Goal: Transaction & Acquisition: Obtain resource

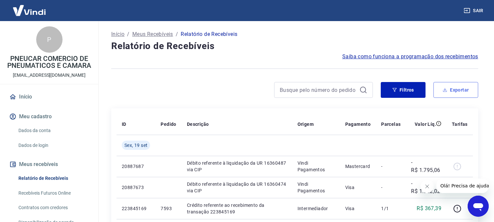
click at [461, 88] on button "Exportar" at bounding box center [455, 90] width 45 height 16
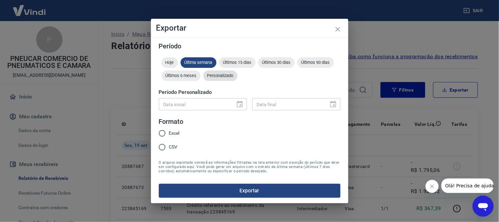
click at [224, 75] on span "Personalizado" at bounding box center [220, 75] width 34 height 5
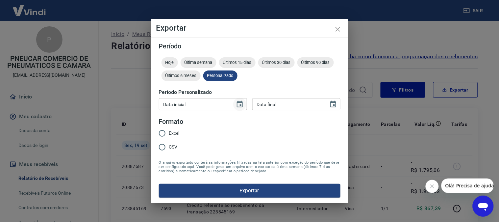
click at [238, 104] on icon "Choose date" at bounding box center [240, 104] width 8 height 8
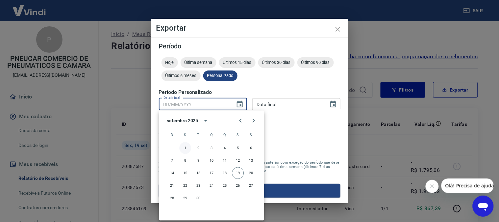
click at [185, 149] on button "1" at bounding box center [185, 148] width 12 height 12
type input "01/09/2025"
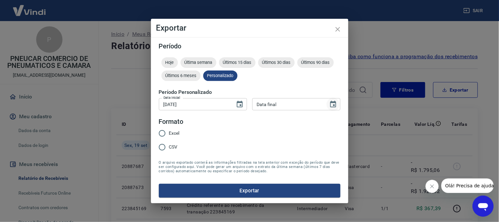
click at [335, 104] on icon "Choose date" at bounding box center [333, 104] width 6 height 7
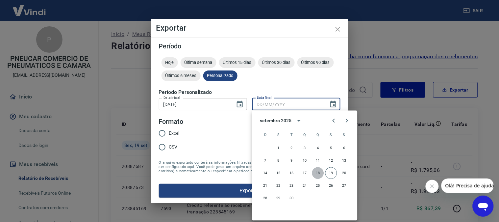
click at [319, 174] on button "18" at bounding box center [318, 173] width 12 height 12
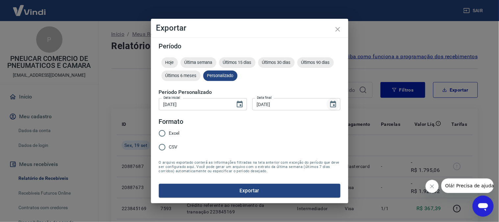
click at [331, 106] on icon "Choose date, selected date is 18 de set de 2025" at bounding box center [333, 104] width 8 height 8
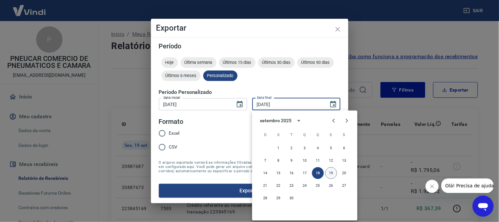
click at [331, 172] on button "19" at bounding box center [331, 173] width 12 height 12
type input "19/09/2025"
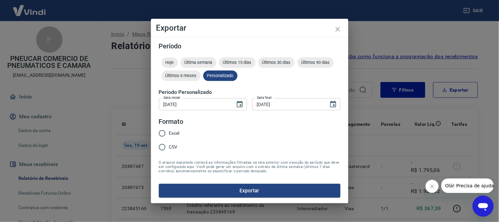
click at [173, 145] on span "CSV" at bounding box center [173, 146] width 9 height 7
click at [169, 145] on input "CSV" at bounding box center [162, 147] width 14 height 14
radio input "true"
click at [243, 189] on button "Exportar" at bounding box center [250, 190] width 182 height 14
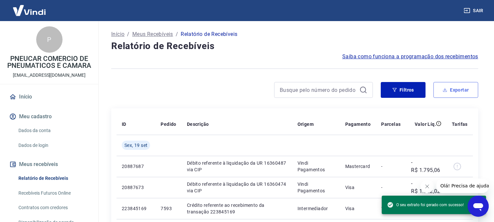
click at [452, 95] on button "Exportar" at bounding box center [455, 90] width 45 height 16
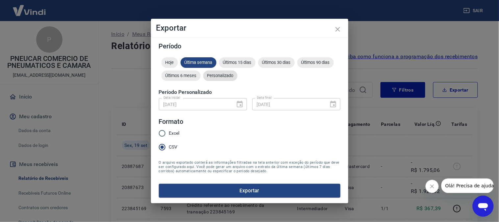
click at [218, 74] on span "Personalizado" at bounding box center [220, 75] width 34 height 5
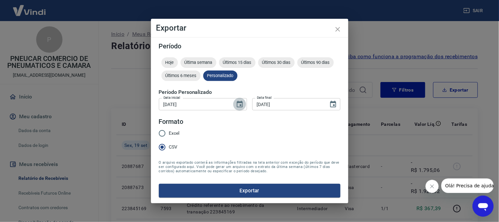
click at [238, 100] on button "Choose date, selected date is 1 de set de 2025" at bounding box center [239, 104] width 13 height 13
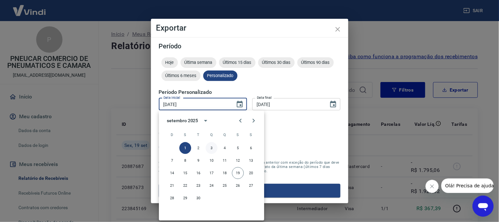
click at [211, 149] on button "3" at bounding box center [212, 148] width 12 height 12
type input "03/09/2025"
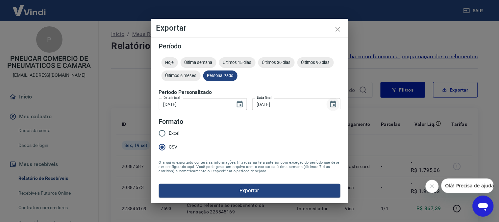
click at [332, 103] on icon "Choose date, selected date is 19 de set de 2025" at bounding box center [333, 104] width 8 height 8
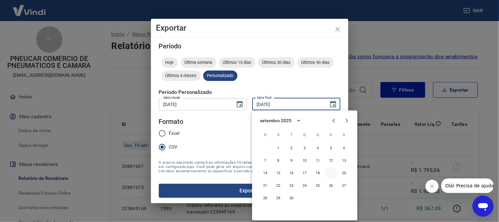
click at [331, 170] on button "19" at bounding box center [331, 173] width 12 height 12
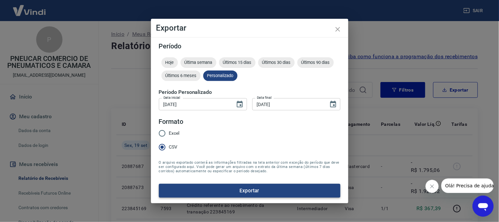
click at [262, 188] on button "Exportar" at bounding box center [250, 190] width 182 height 14
